Goal: Book appointment/travel/reservation

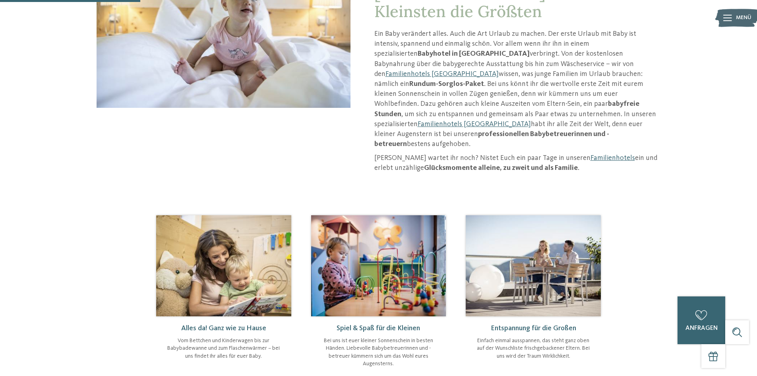
scroll to position [119, 0]
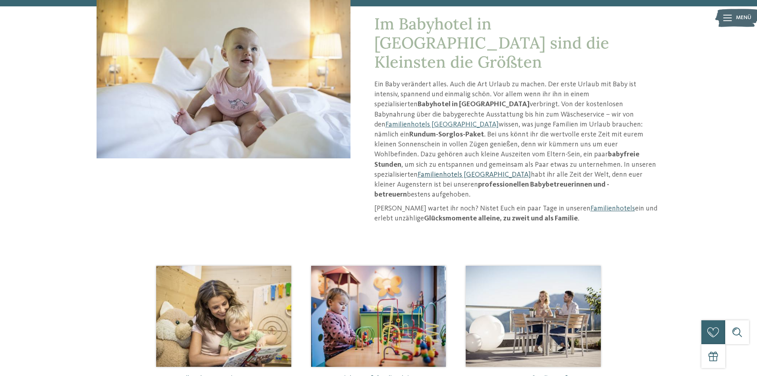
click at [445, 171] on link "Familienhotels [GEOGRAPHIC_DATA]" at bounding box center [474, 174] width 113 height 7
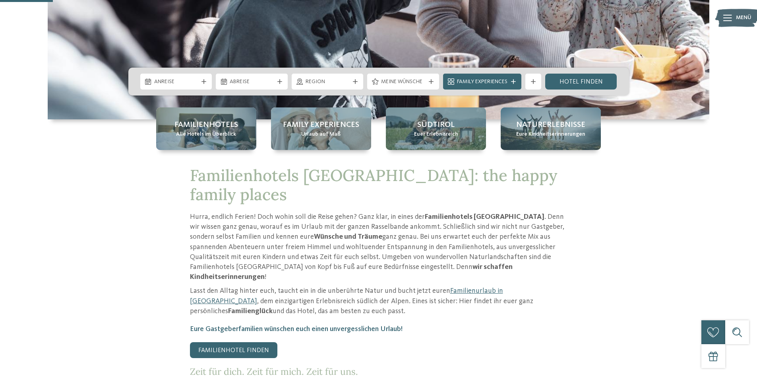
scroll to position [239, 0]
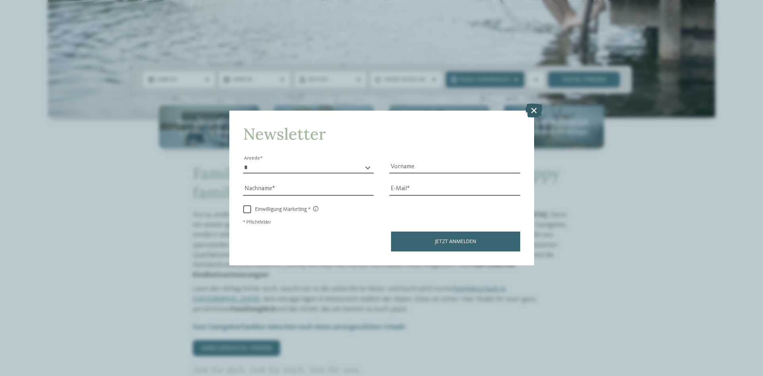
click at [538, 111] on icon at bounding box center [534, 110] width 17 height 14
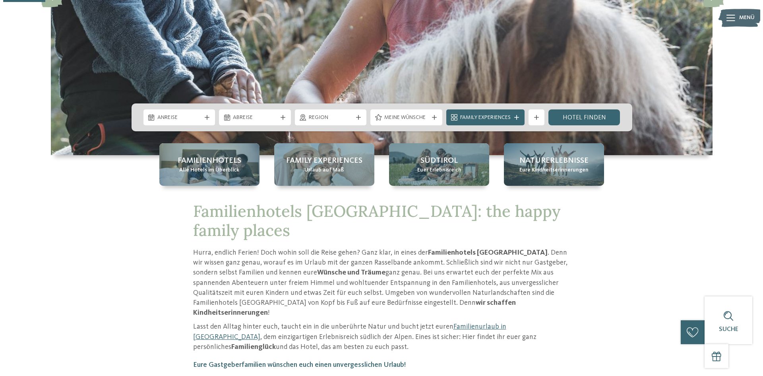
scroll to position [199, 0]
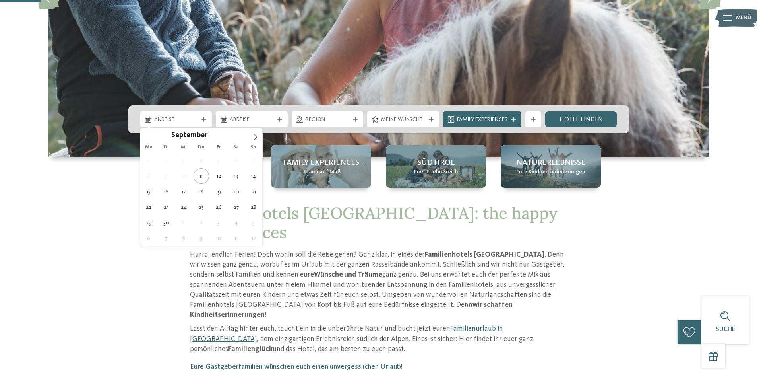
click at [199, 120] on div "Anreise" at bounding box center [176, 119] width 48 height 9
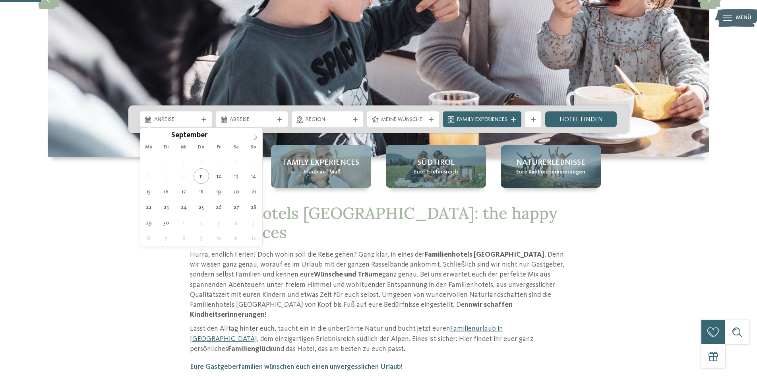
click at [257, 137] on icon at bounding box center [256, 137] width 6 height 6
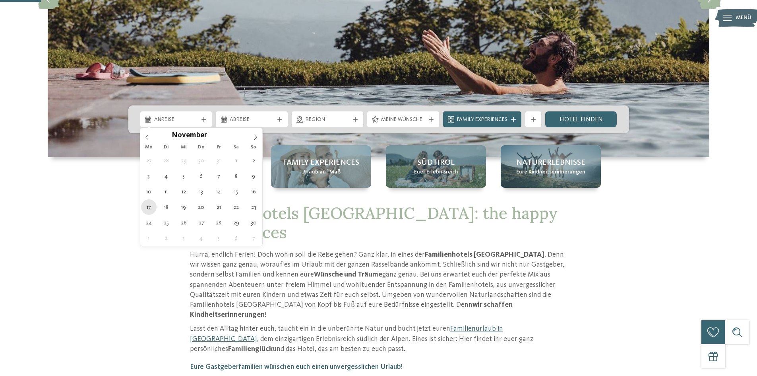
type div "[DATE]"
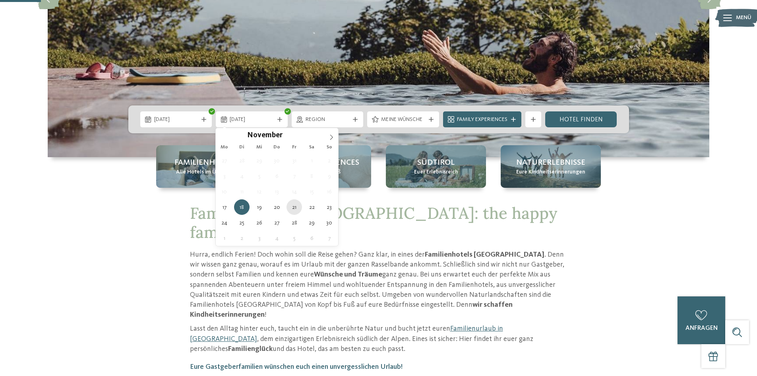
type div "[DATE]"
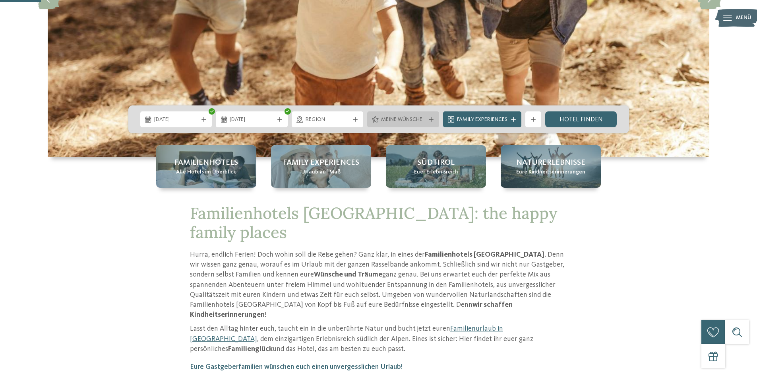
click at [396, 122] on span "Meine Wünsche" at bounding box center [403, 120] width 44 height 8
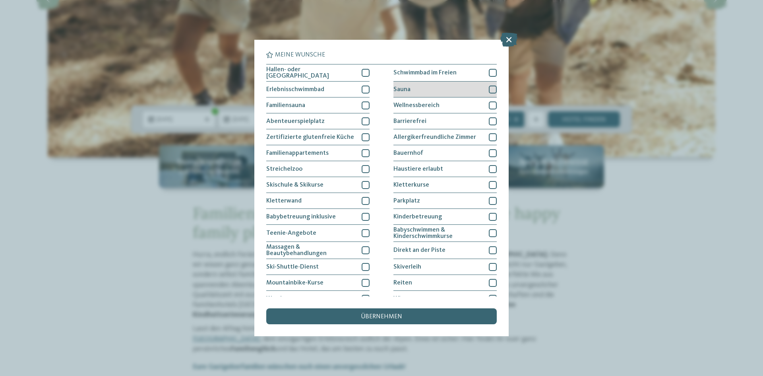
click at [432, 90] on div "Sauna" at bounding box center [445, 90] width 103 height 16
click at [438, 107] on div "Wellnessbereich" at bounding box center [445, 105] width 103 height 16
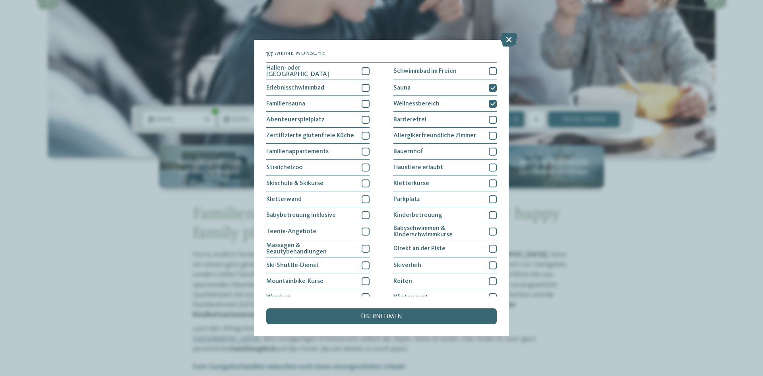
scroll to position [0, 0]
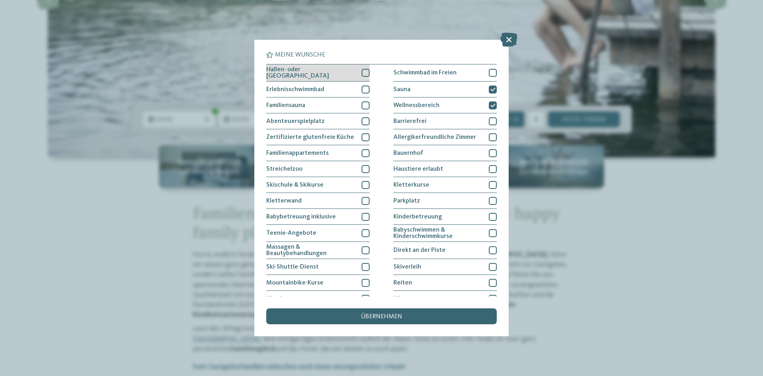
click at [331, 76] on div "Hallen- oder [GEOGRAPHIC_DATA]" at bounding box center [317, 72] width 103 height 17
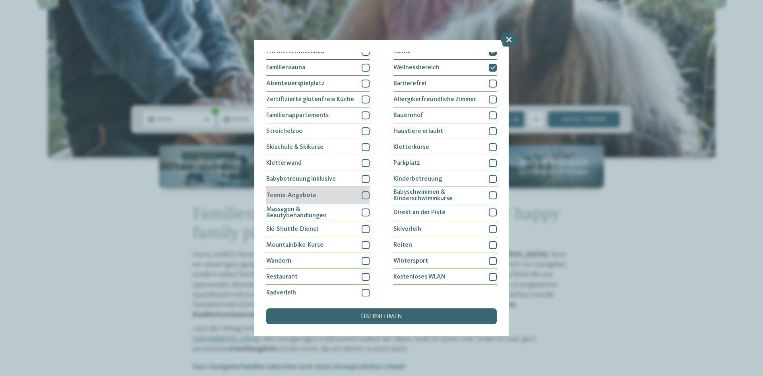
scroll to position [40, 0]
click at [341, 213] on span "Massagen & Beautybehandlungen" at bounding box center [310, 210] width 89 height 13
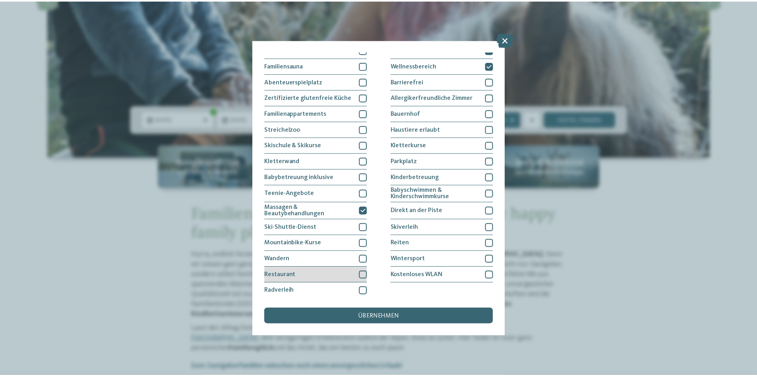
scroll to position [41, 0]
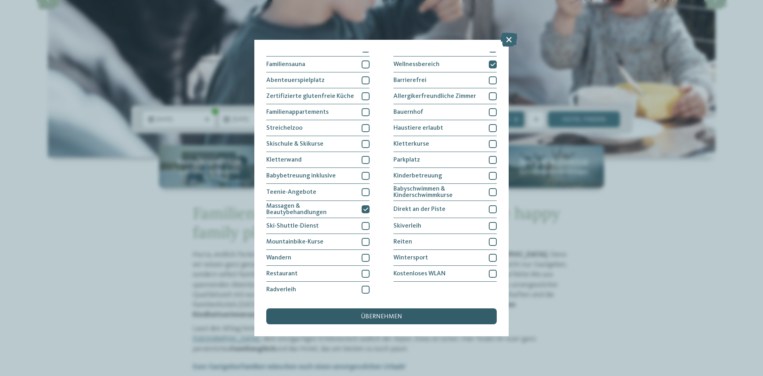
click at [392, 314] on span "übernehmen" at bounding box center [381, 316] width 41 height 6
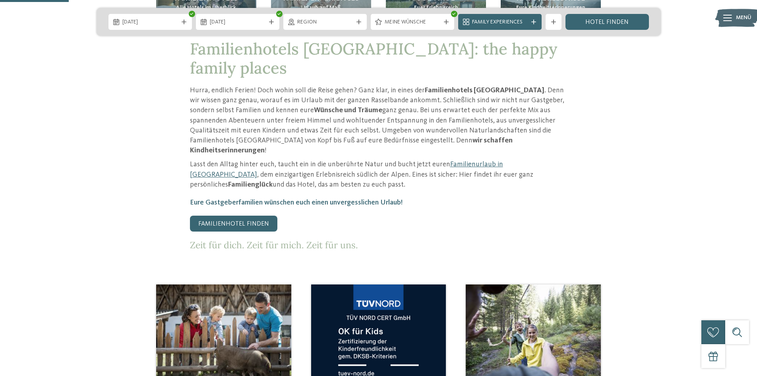
scroll to position [398, 0]
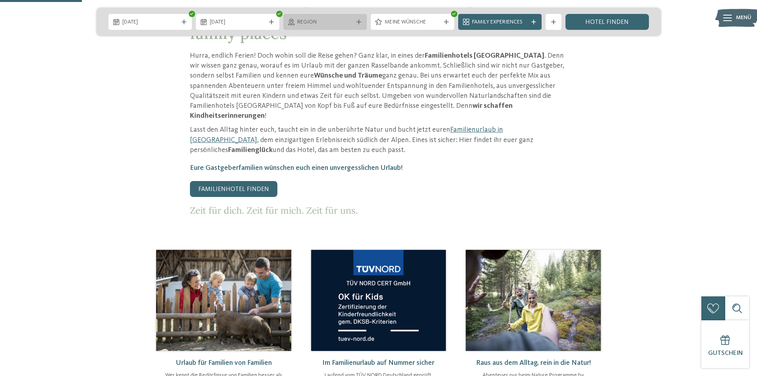
click at [324, 22] on span "Region" at bounding box center [325, 22] width 56 height 8
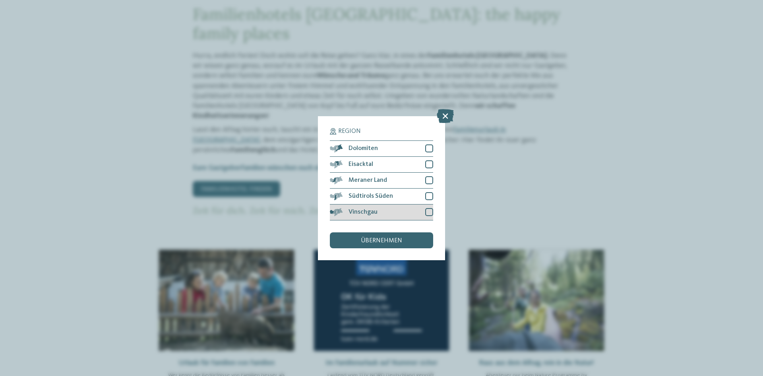
click at [404, 208] on div "Vinschgau" at bounding box center [381, 212] width 103 height 16
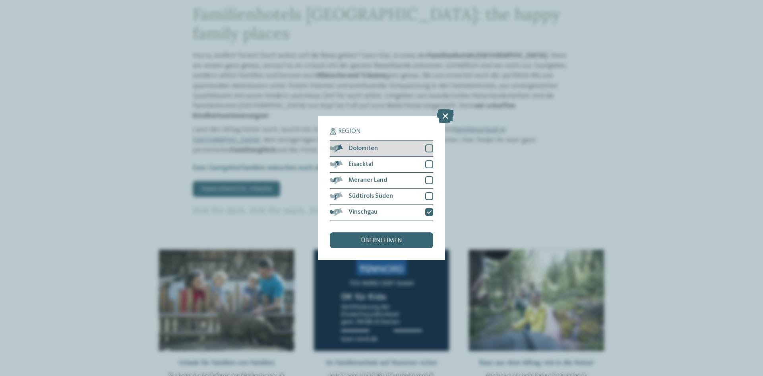
click at [431, 149] on div at bounding box center [429, 148] width 8 height 8
click at [382, 239] on span "übernehmen" at bounding box center [381, 240] width 41 height 6
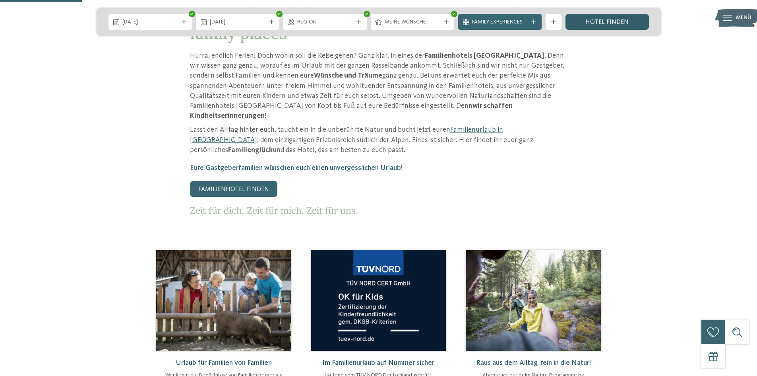
click at [610, 23] on link "Hotel finden" at bounding box center [607, 22] width 83 height 16
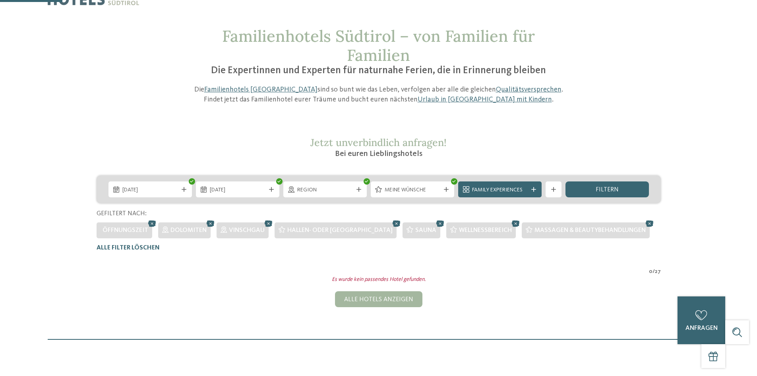
scroll to position [22, 0]
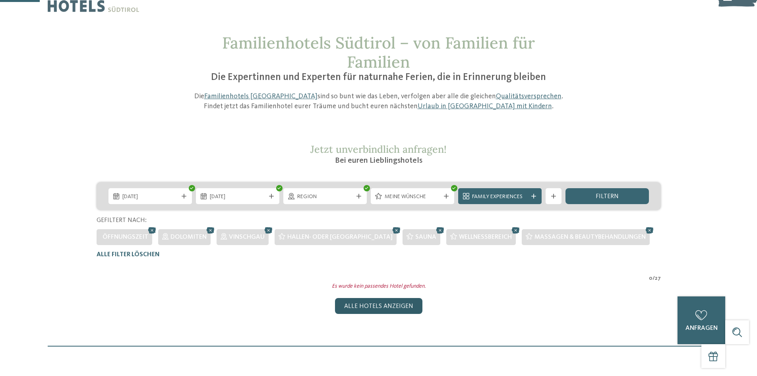
click at [354, 309] on div "Alle Hotels anzeigen" at bounding box center [378, 306] width 87 height 16
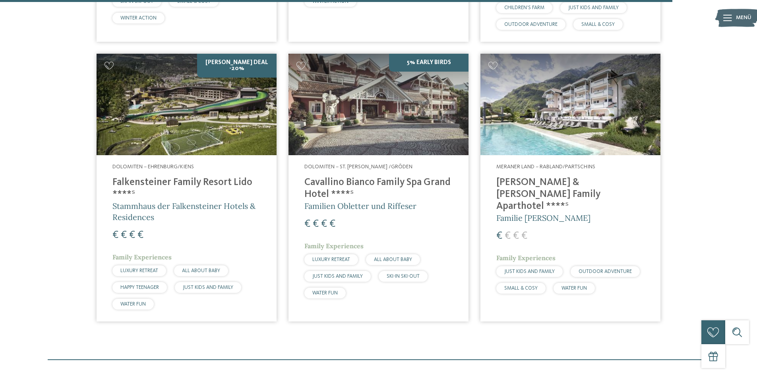
scroll to position [2229, 0]
